Goal: Task Accomplishment & Management: Use online tool/utility

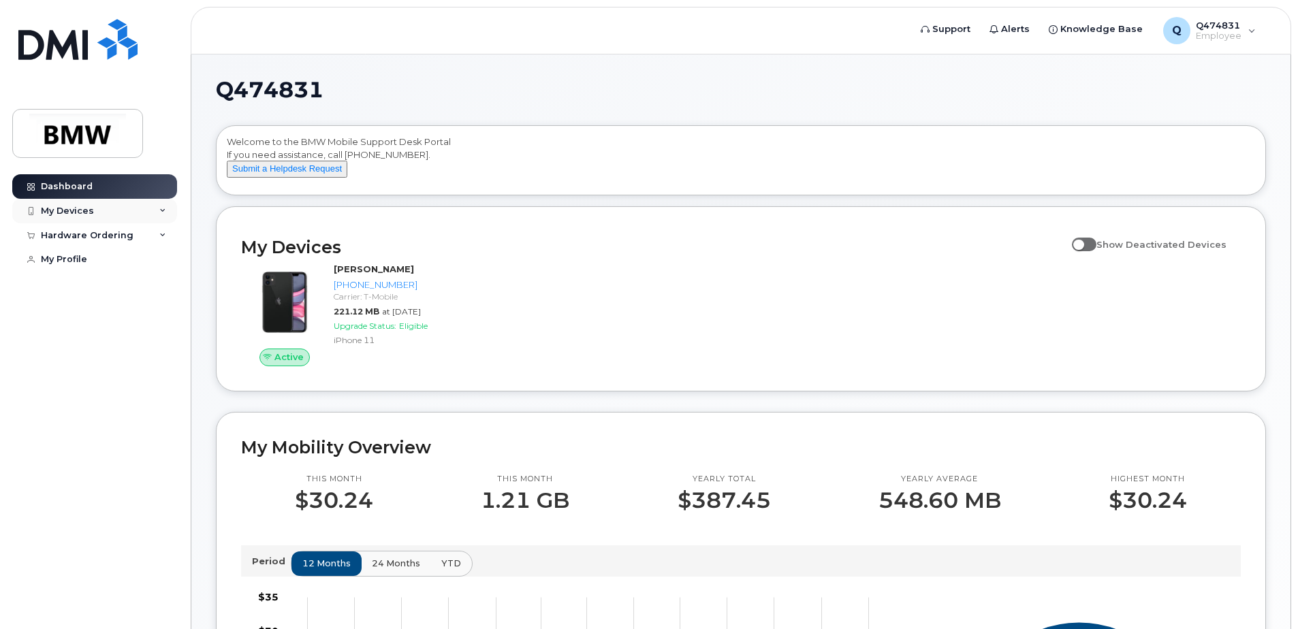
click at [103, 212] on div "My Devices" at bounding box center [94, 211] width 165 height 25
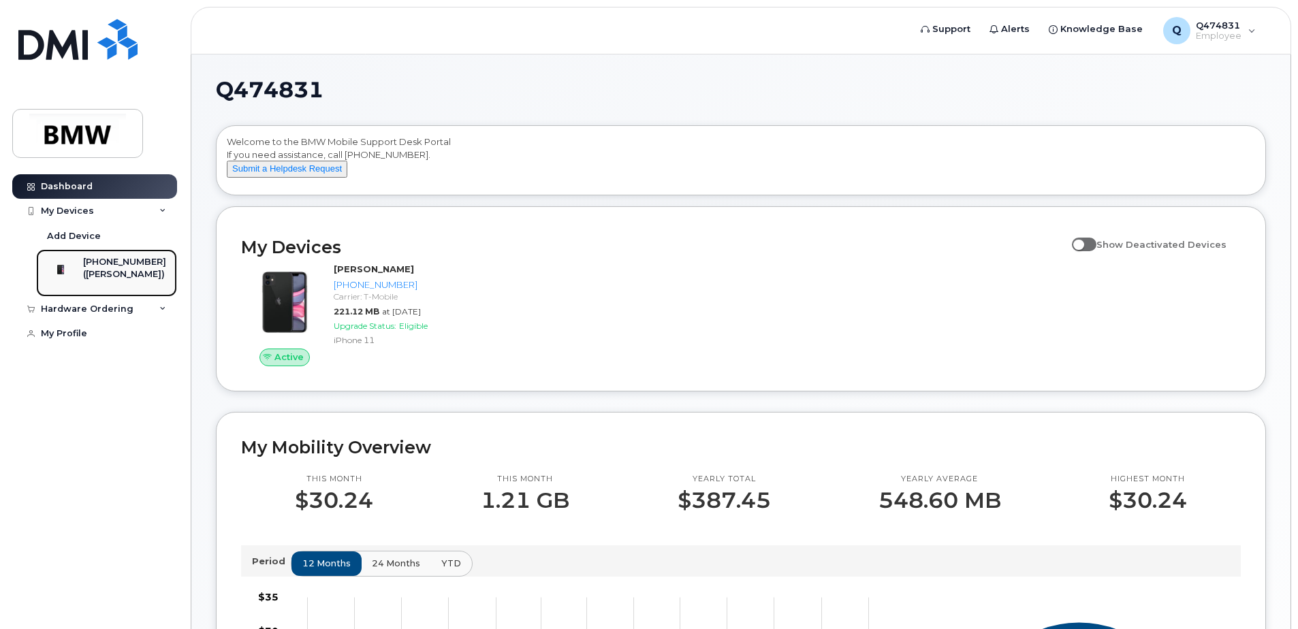
click at [127, 279] on div "([PERSON_NAME])" at bounding box center [124, 274] width 83 height 12
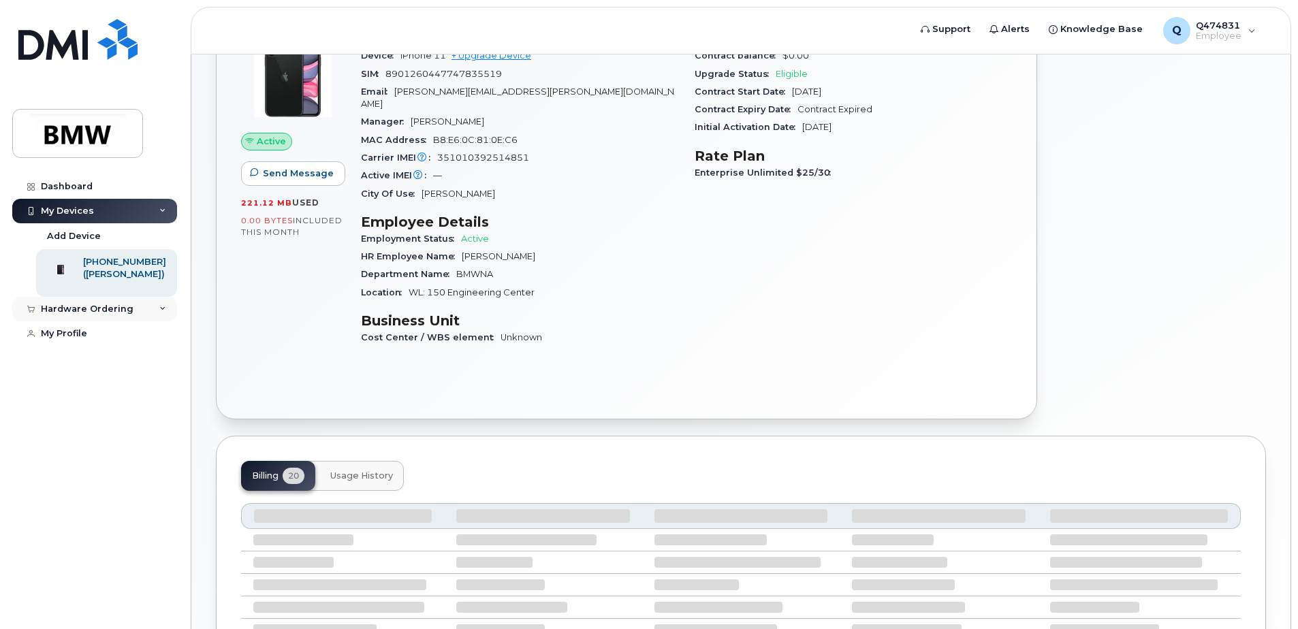
scroll to position [68, 0]
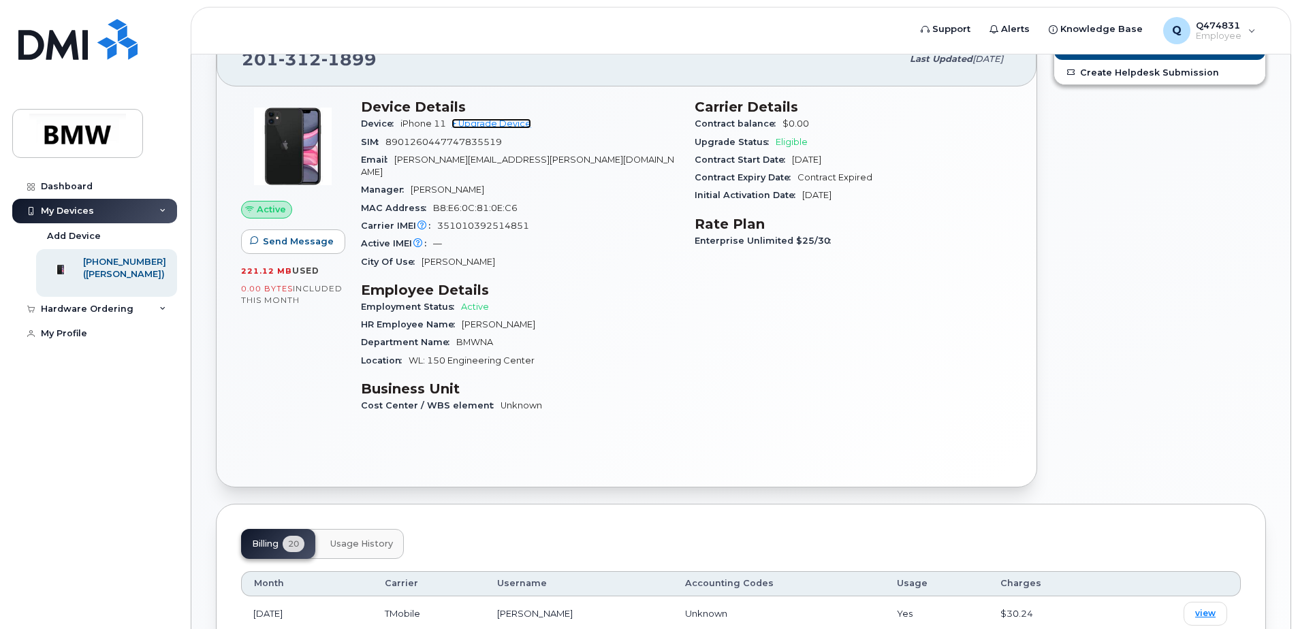
click at [502, 121] on link "+ Upgrade Device" at bounding box center [491, 123] width 80 height 10
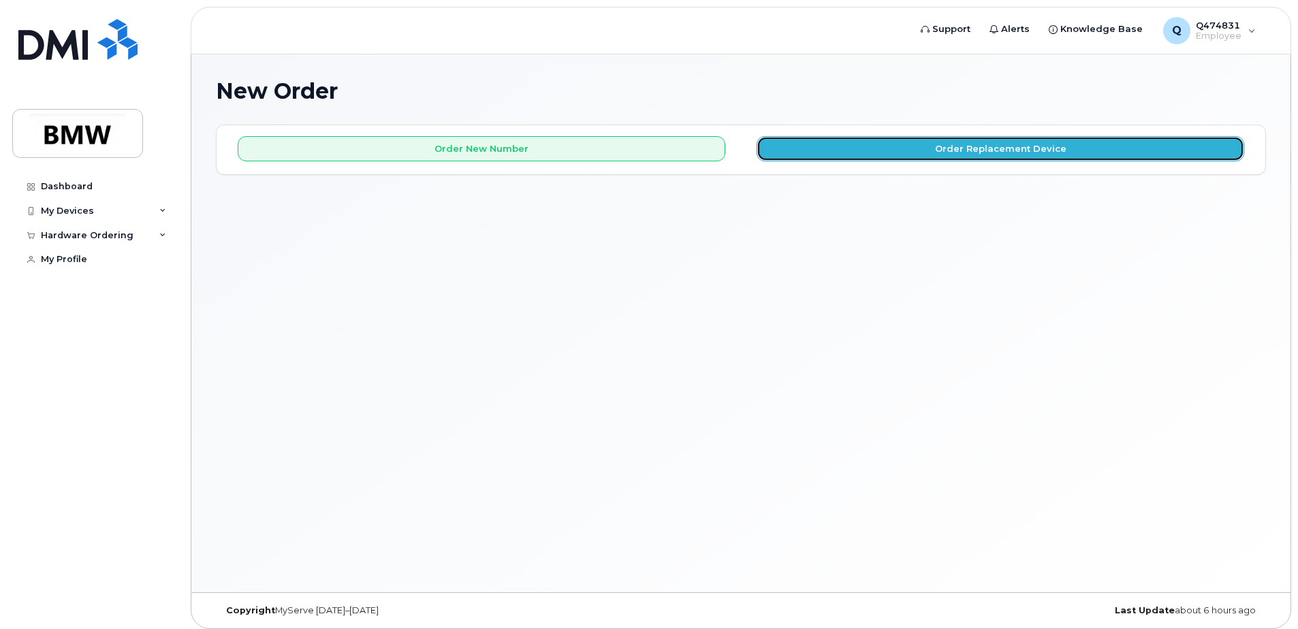
click at [819, 158] on button "Order Replacement Device" at bounding box center [999, 148] width 487 height 25
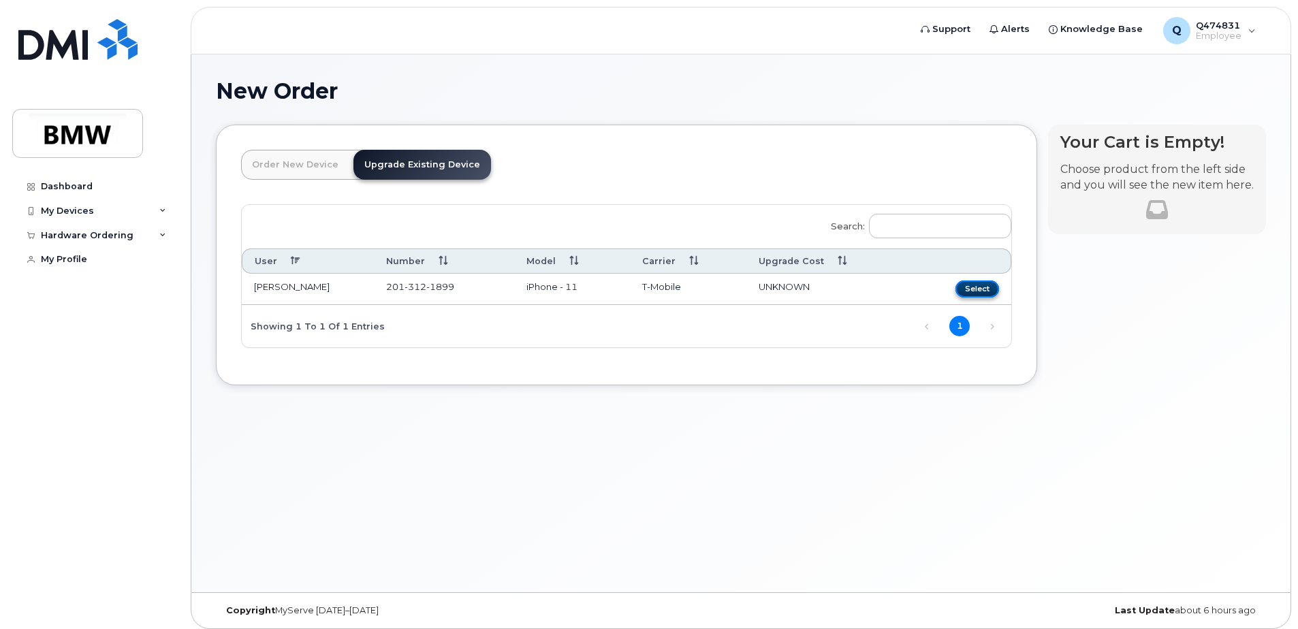
click at [969, 287] on button "Select" at bounding box center [977, 288] width 44 height 17
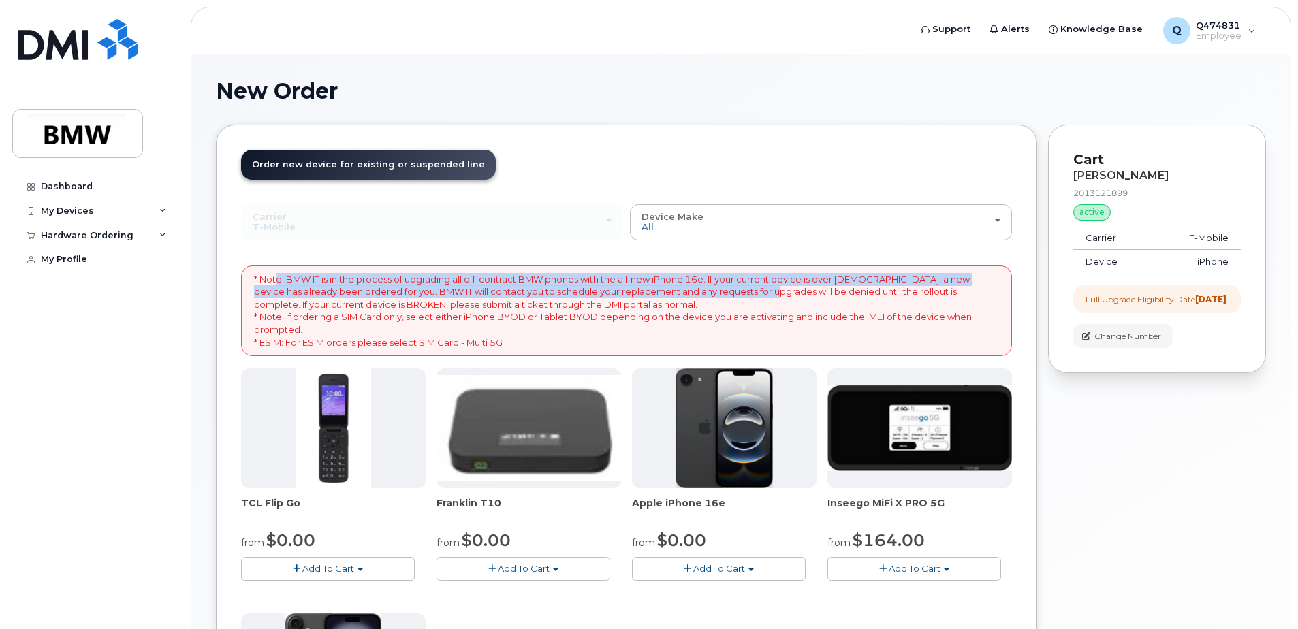
drag, startPoint x: 297, startPoint y: 274, endPoint x: 765, endPoint y: 289, distance: 467.9
click at [765, 289] on p "* Note: BMW IT is in the process of upgrading all off-contract BMW phones with …" at bounding box center [626, 311] width 745 height 76
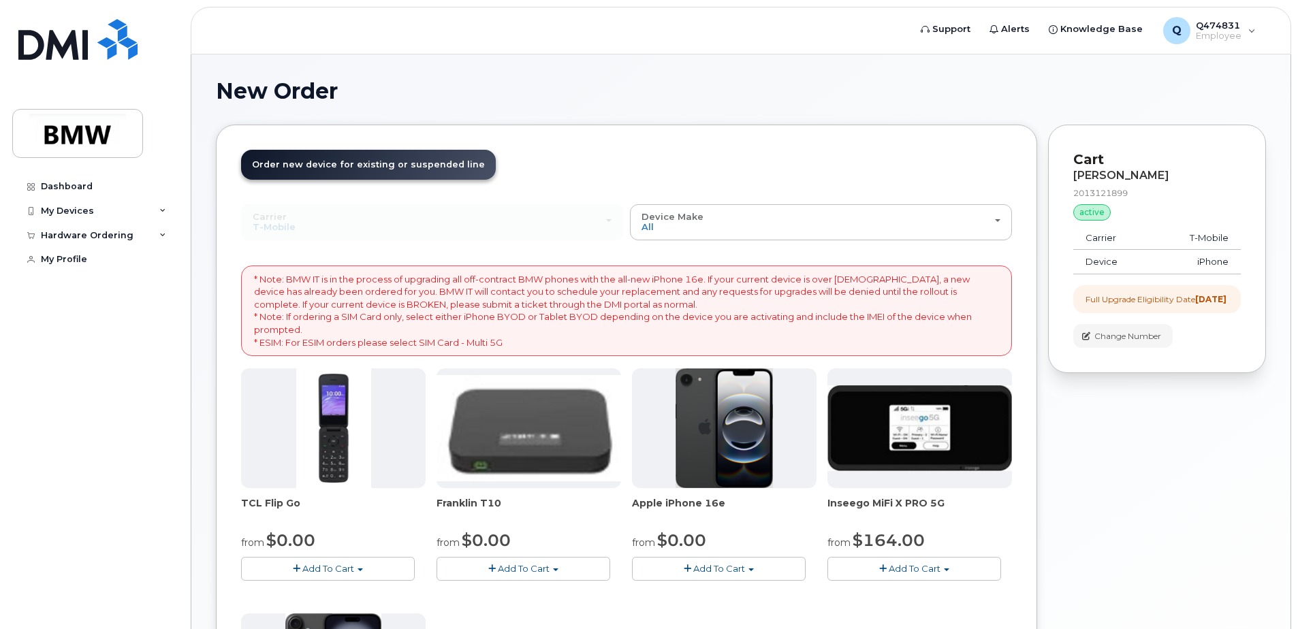
drag, startPoint x: 765, startPoint y: 289, endPoint x: 685, endPoint y: 316, distance: 84.0
click at [693, 315] on p "* Note: BMW IT is in the process of upgrading all off-contract BMW phones with …" at bounding box center [626, 311] width 745 height 76
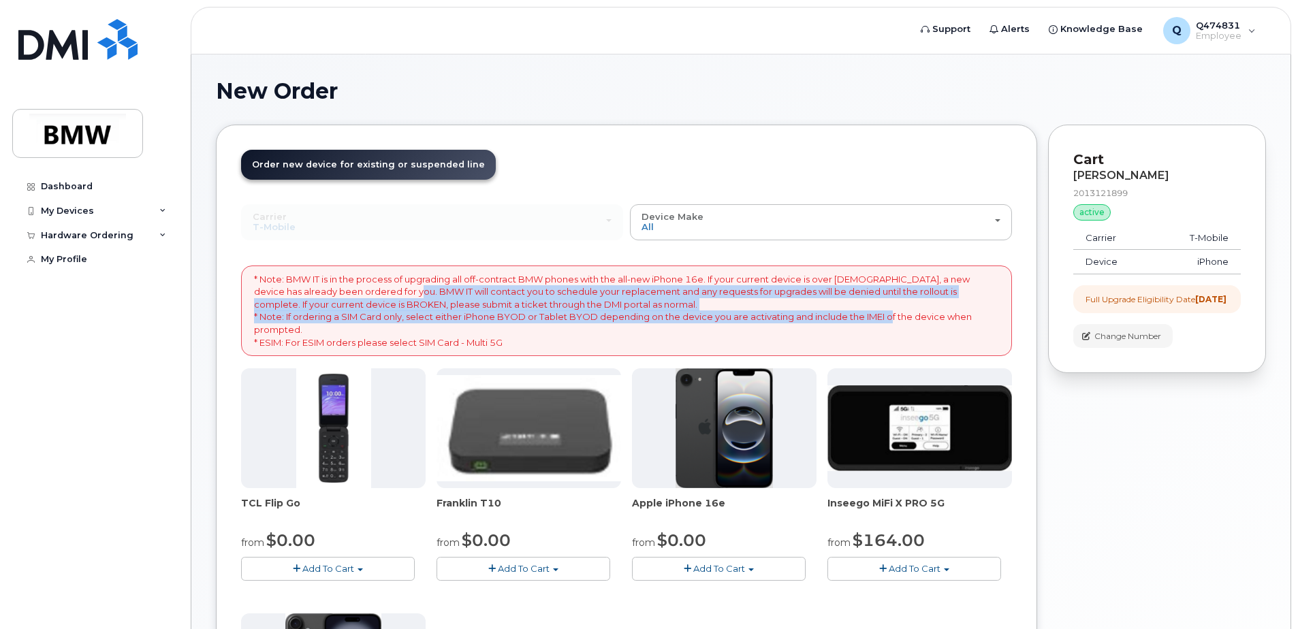
drag, startPoint x: 408, startPoint y: 294, endPoint x: 892, endPoint y: 317, distance: 484.6
click at [892, 317] on p "* Note: BMW IT is in the process of upgrading all off-contract BMW phones with …" at bounding box center [626, 311] width 745 height 76
drag, startPoint x: 892, startPoint y: 317, endPoint x: 726, endPoint y: 295, distance: 167.0
click at [726, 295] on p "* Note: BMW IT is in the process of upgrading all off-contract BMW phones with …" at bounding box center [626, 311] width 745 height 76
